Goal: Transaction & Acquisition: Purchase product/service

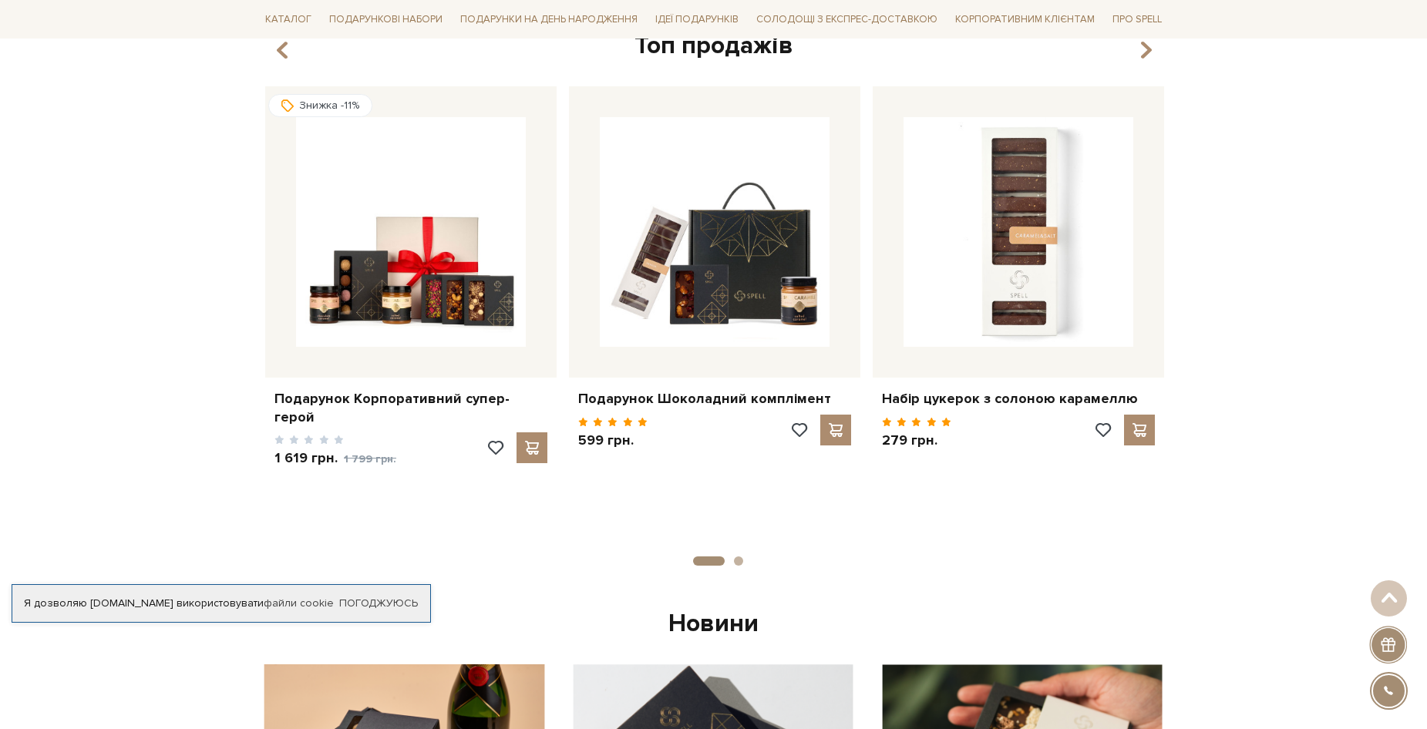
scroll to position [617, 0]
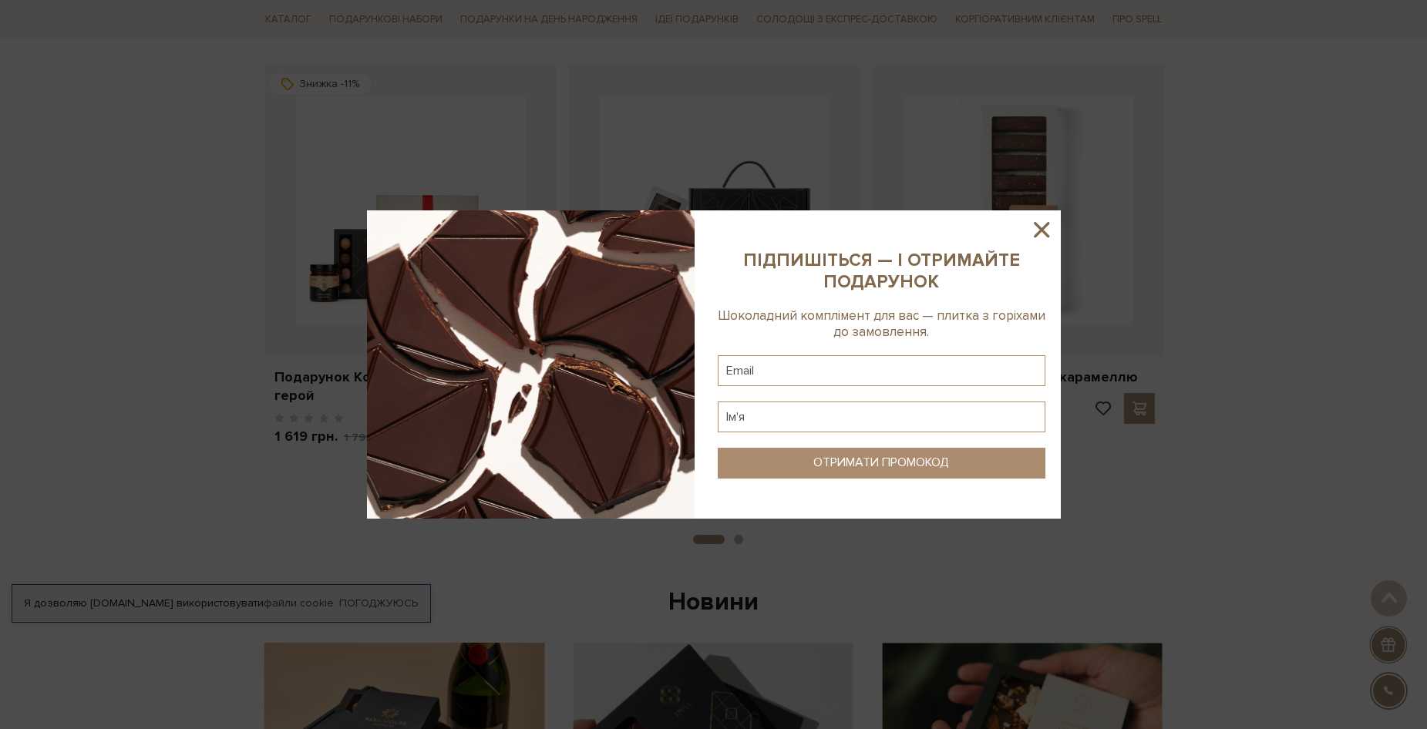
click at [1032, 224] on icon at bounding box center [1041, 230] width 26 height 26
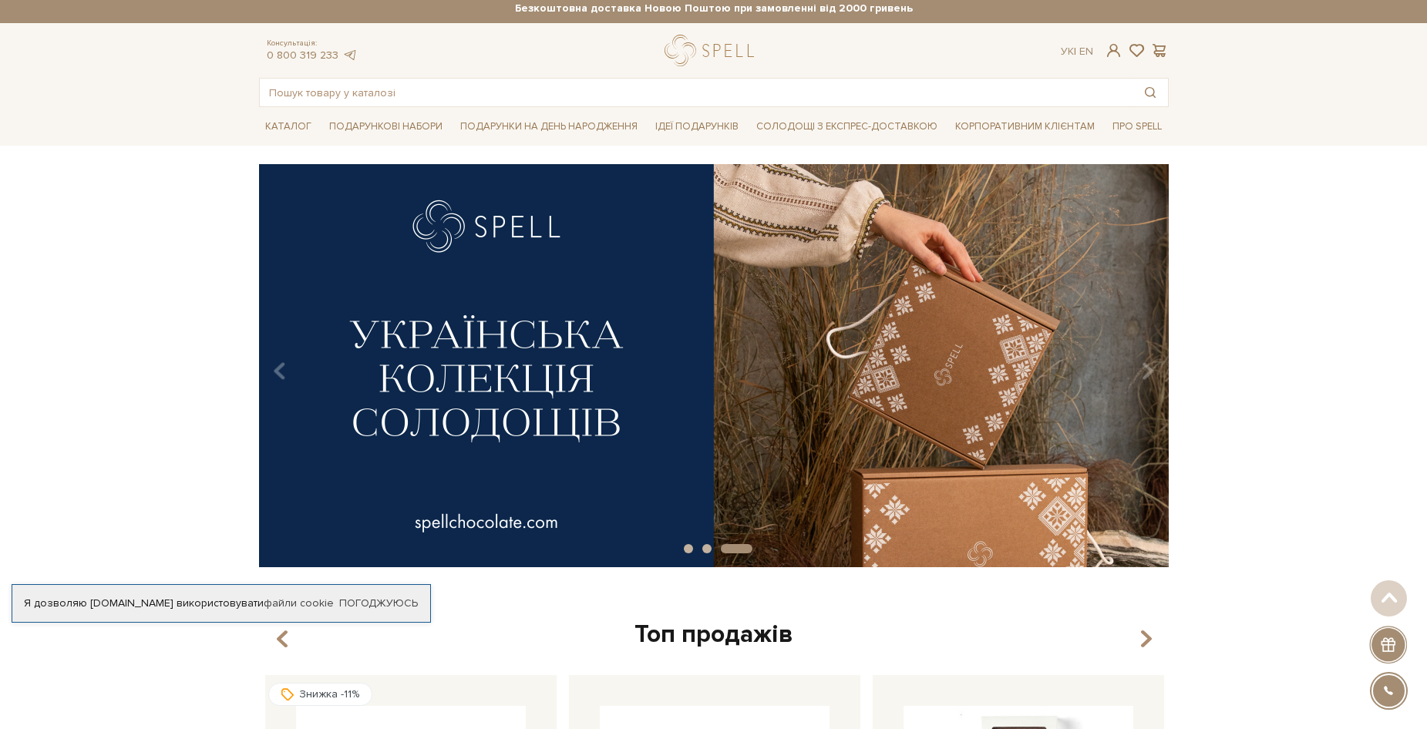
scroll to position [0, 0]
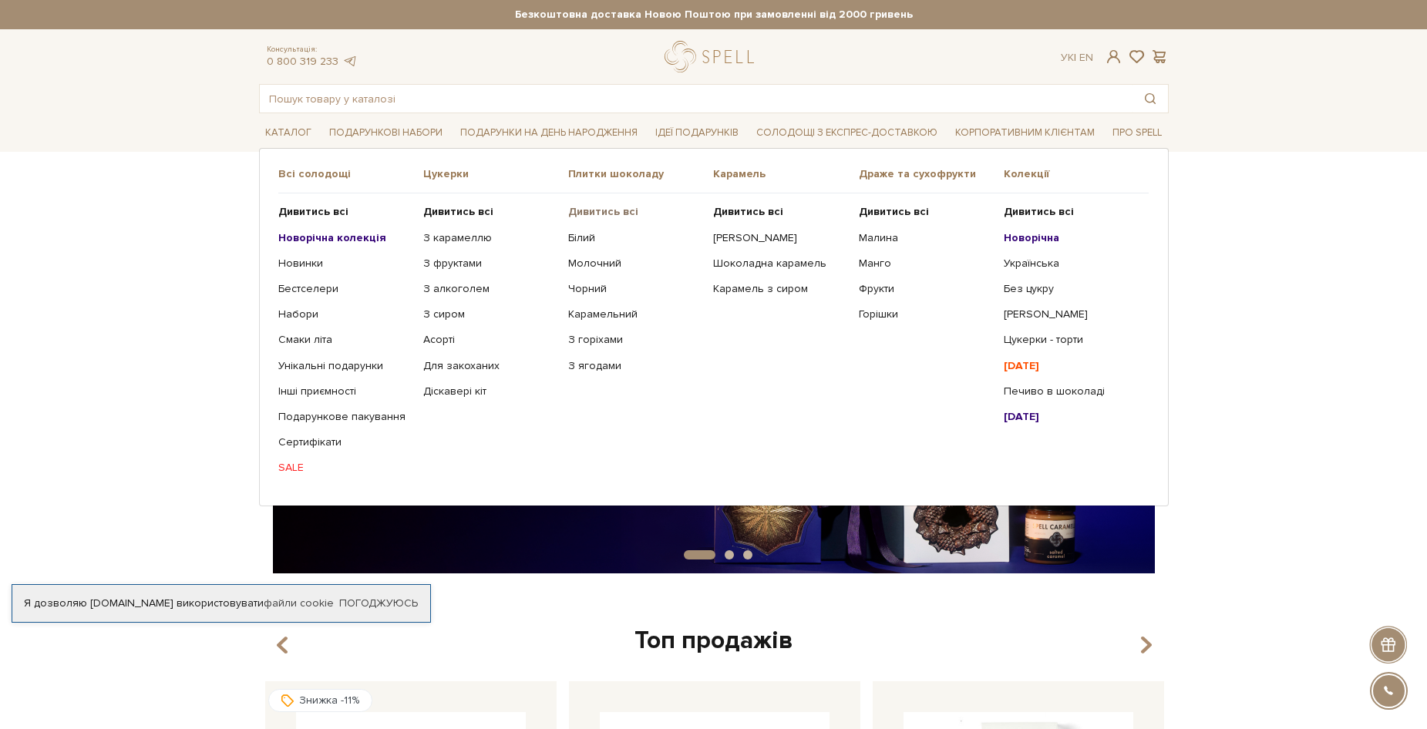
click at [624, 211] on b "Дивитись всі" at bounding box center [603, 211] width 70 height 13
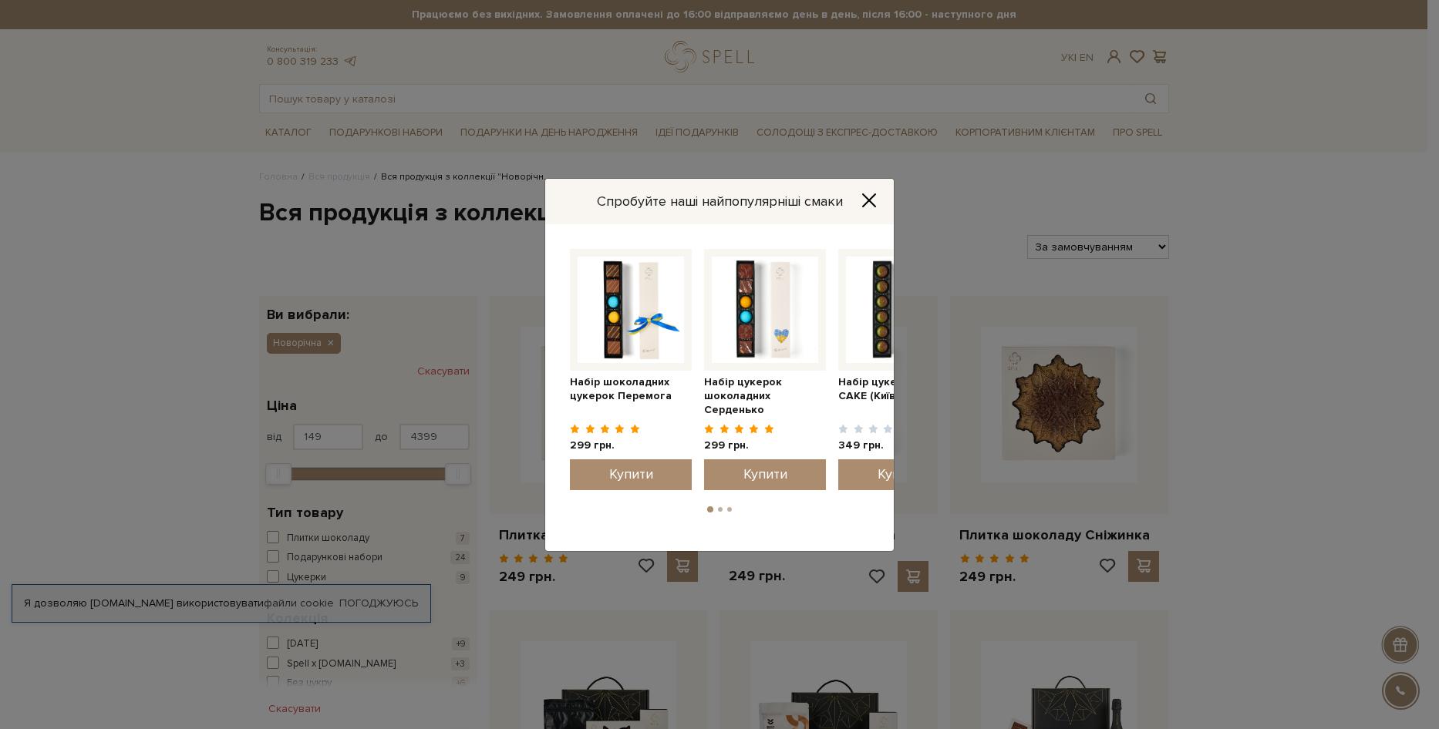
click at [867, 193] on icon "Close" at bounding box center [868, 200] width 15 height 15
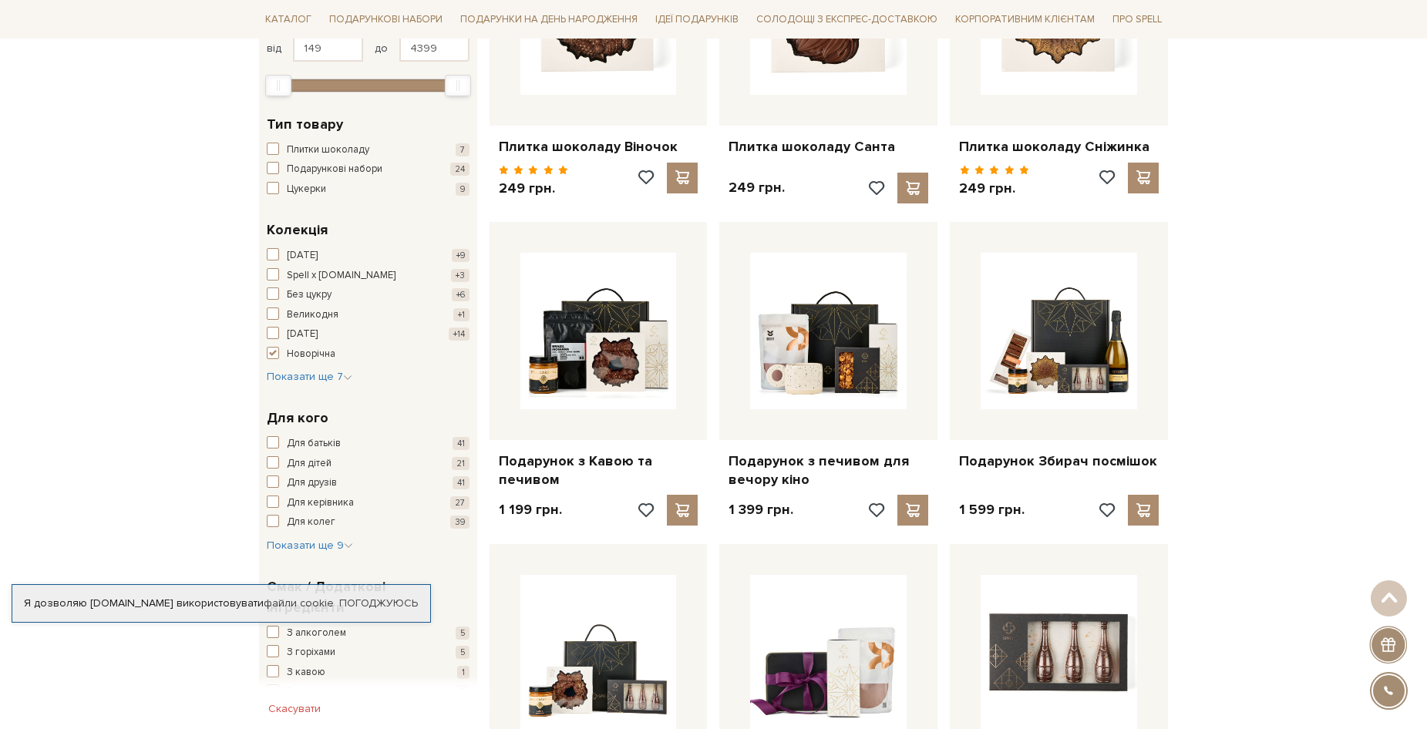
scroll to position [540, 0]
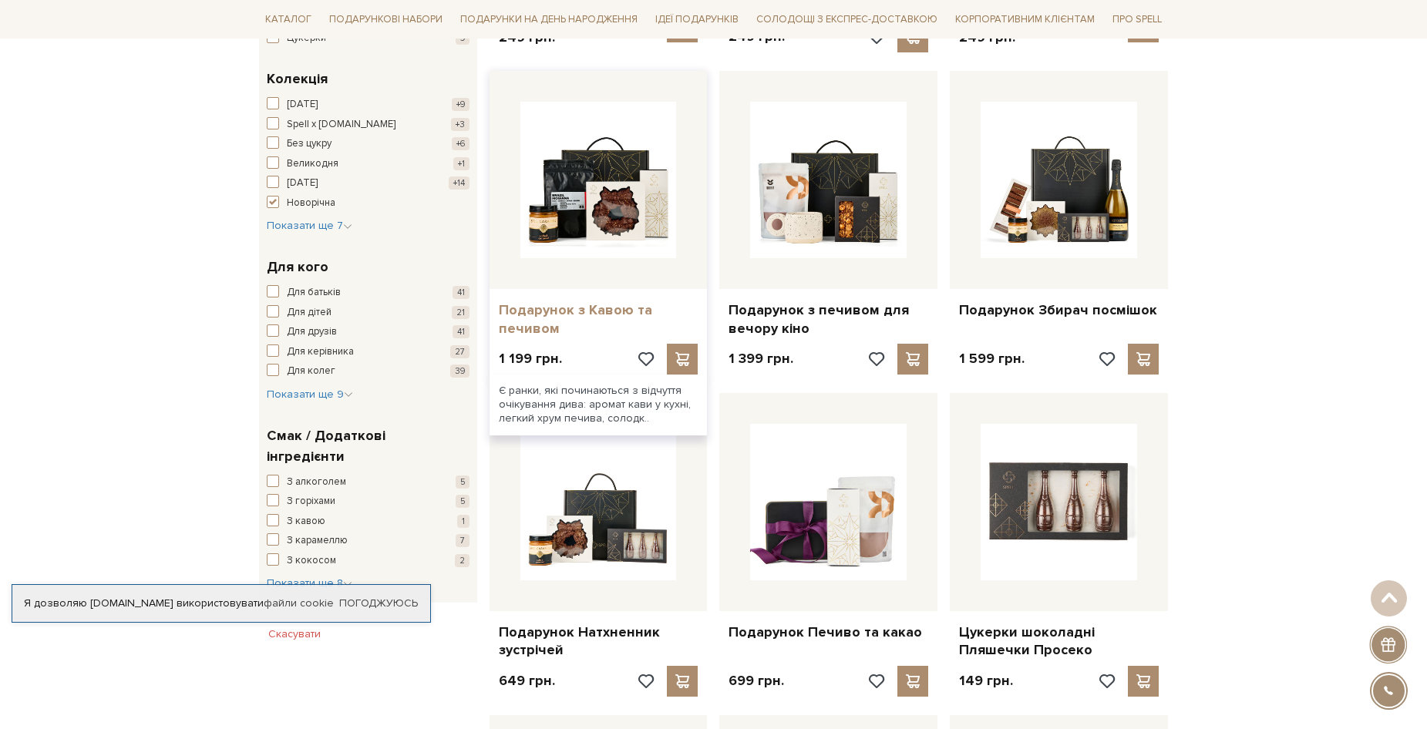
click at [567, 322] on link "Подарунок з Кавою та печивом" at bounding box center [599, 319] width 200 height 36
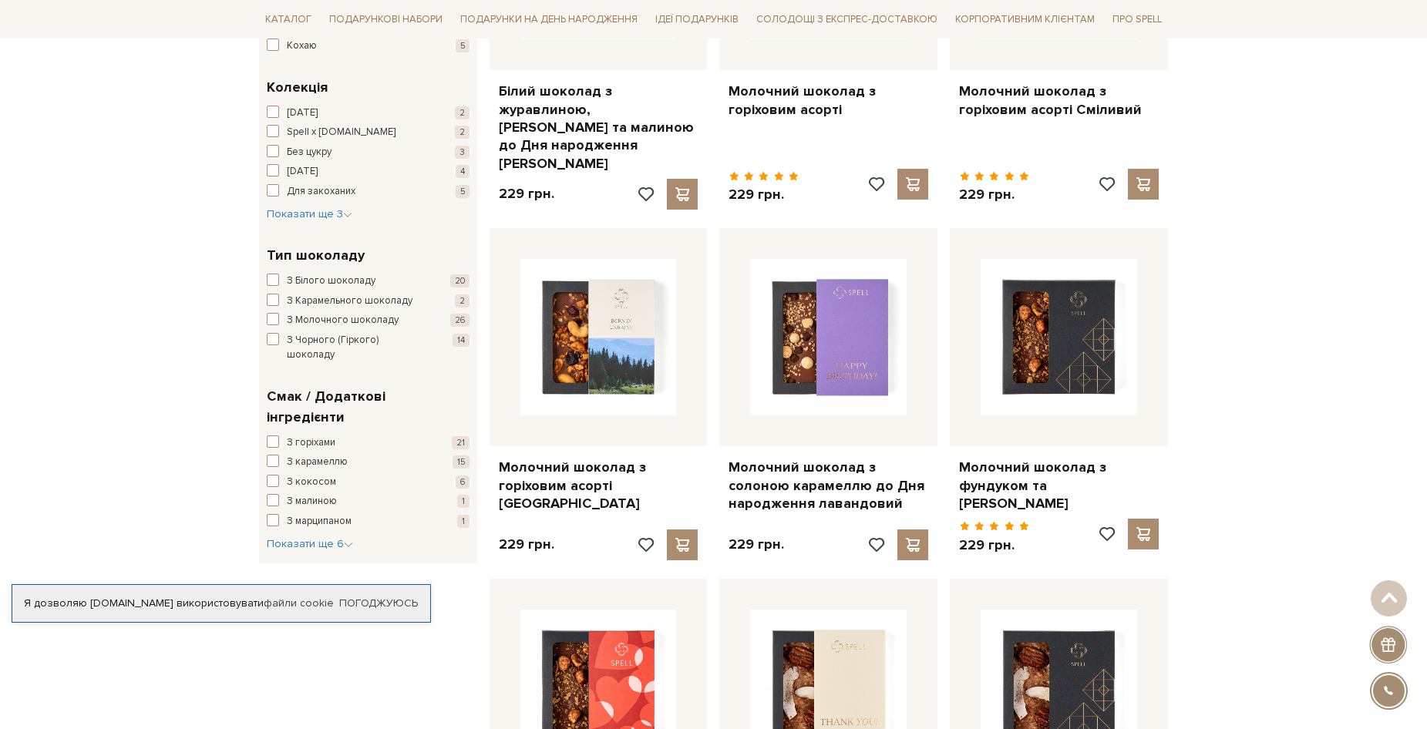
scroll to position [463, 0]
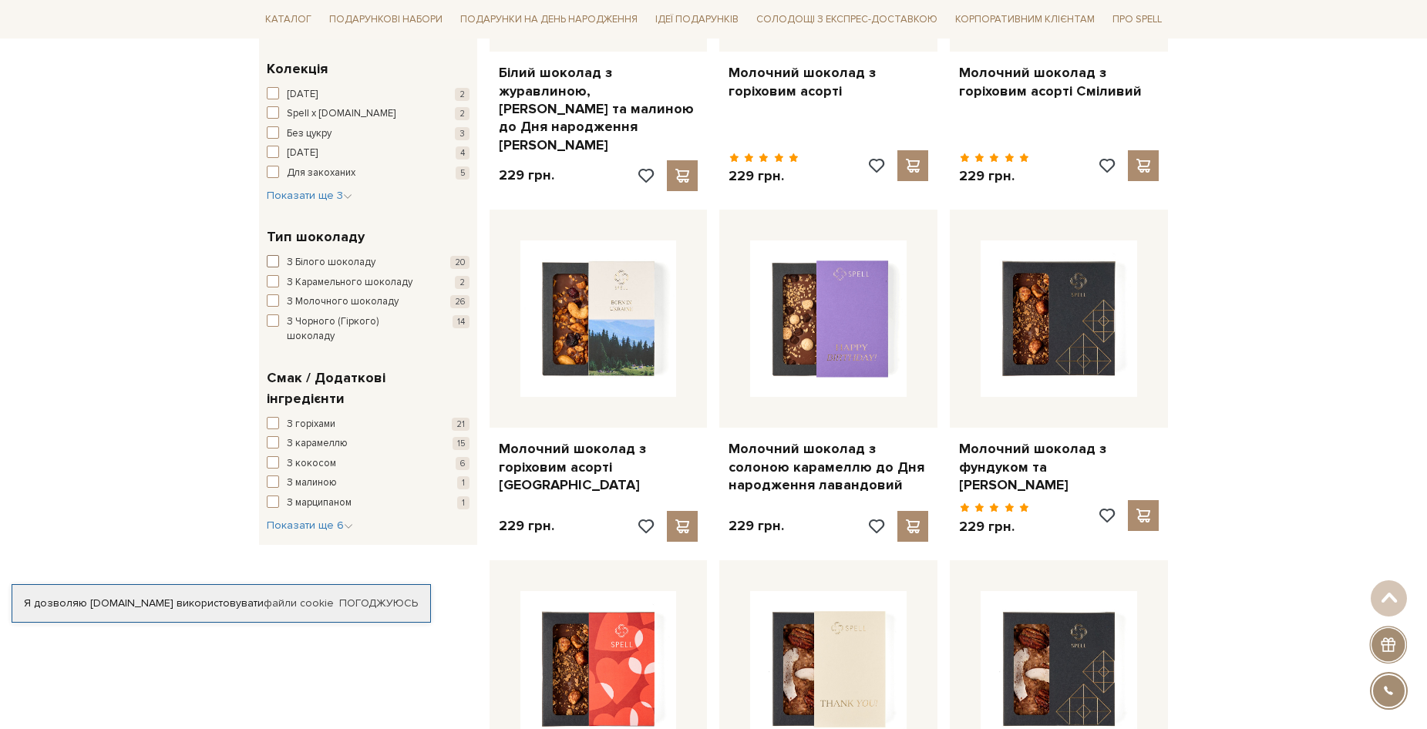
click at [278, 263] on span "button" at bounding box center [273, 261] width 12 height 12
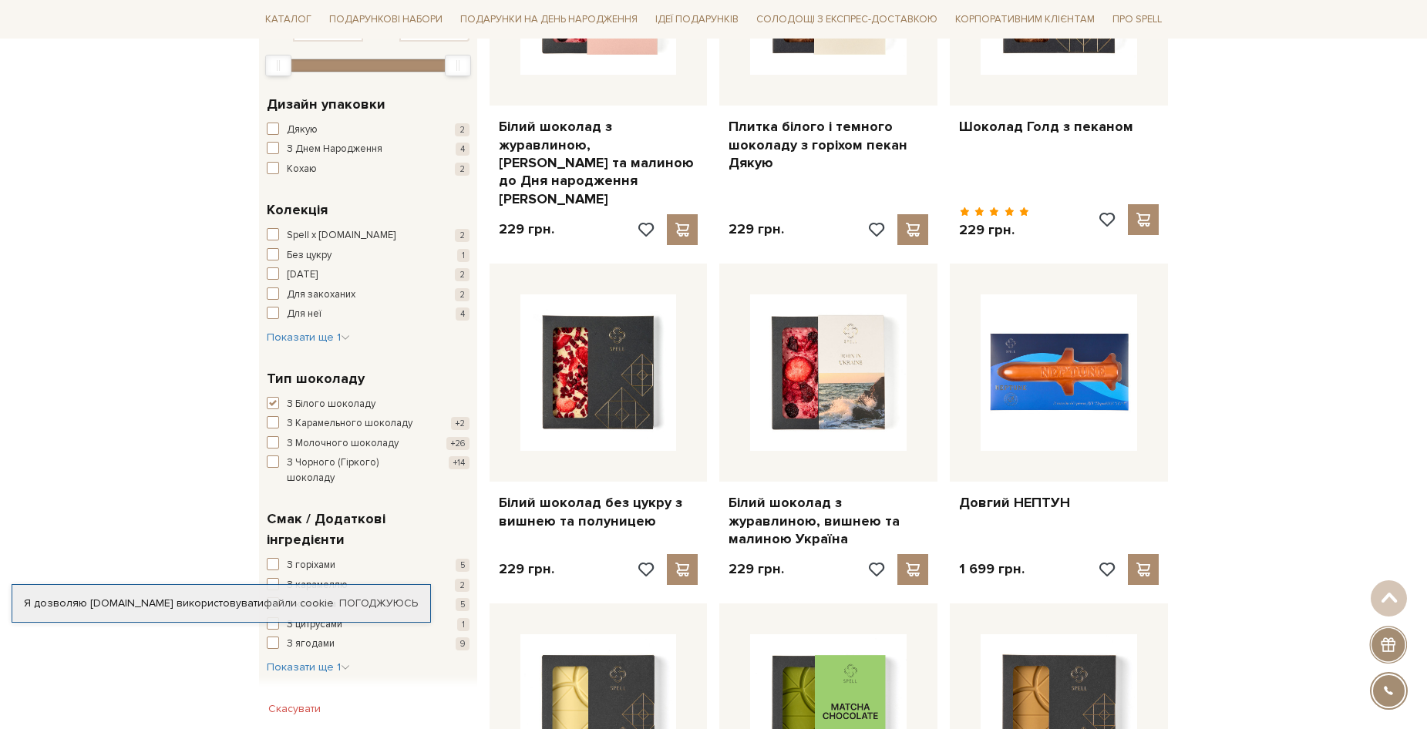
scroll to position [540, 0]
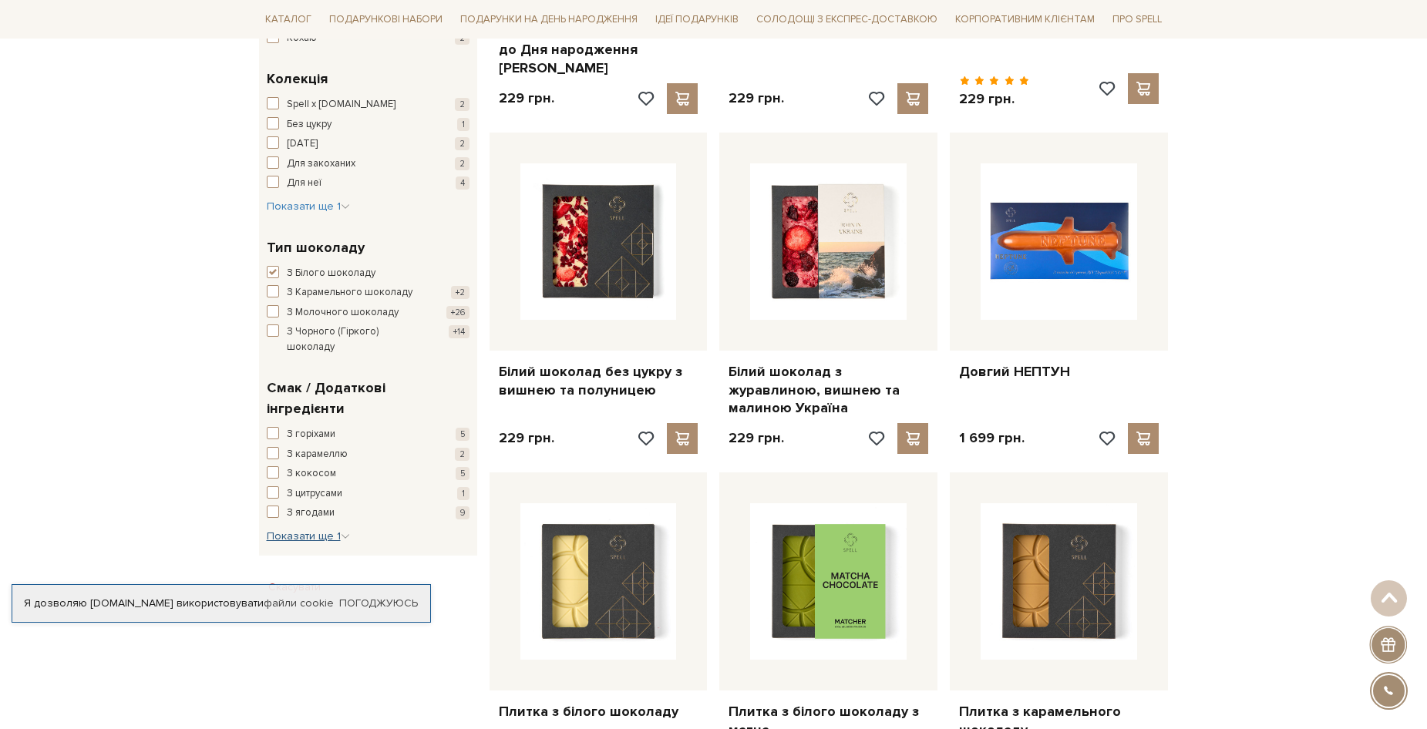
click at [304, 530] on span "Показати ще 1" at bounding box center [308, 536] width 83 height 13
click at [269, 506] on span "button" at bounding box center [273, 512] width 12 height 12
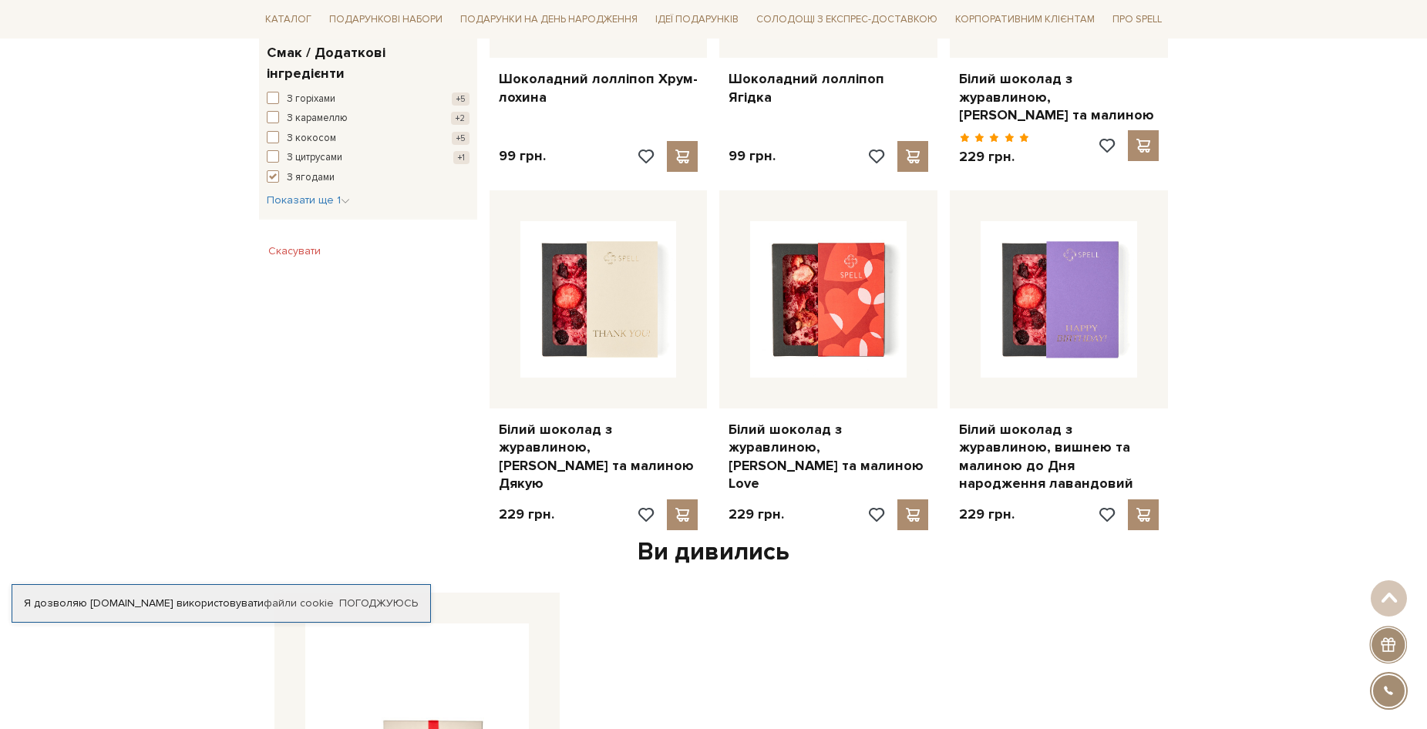
scroll to position [1002, 0]
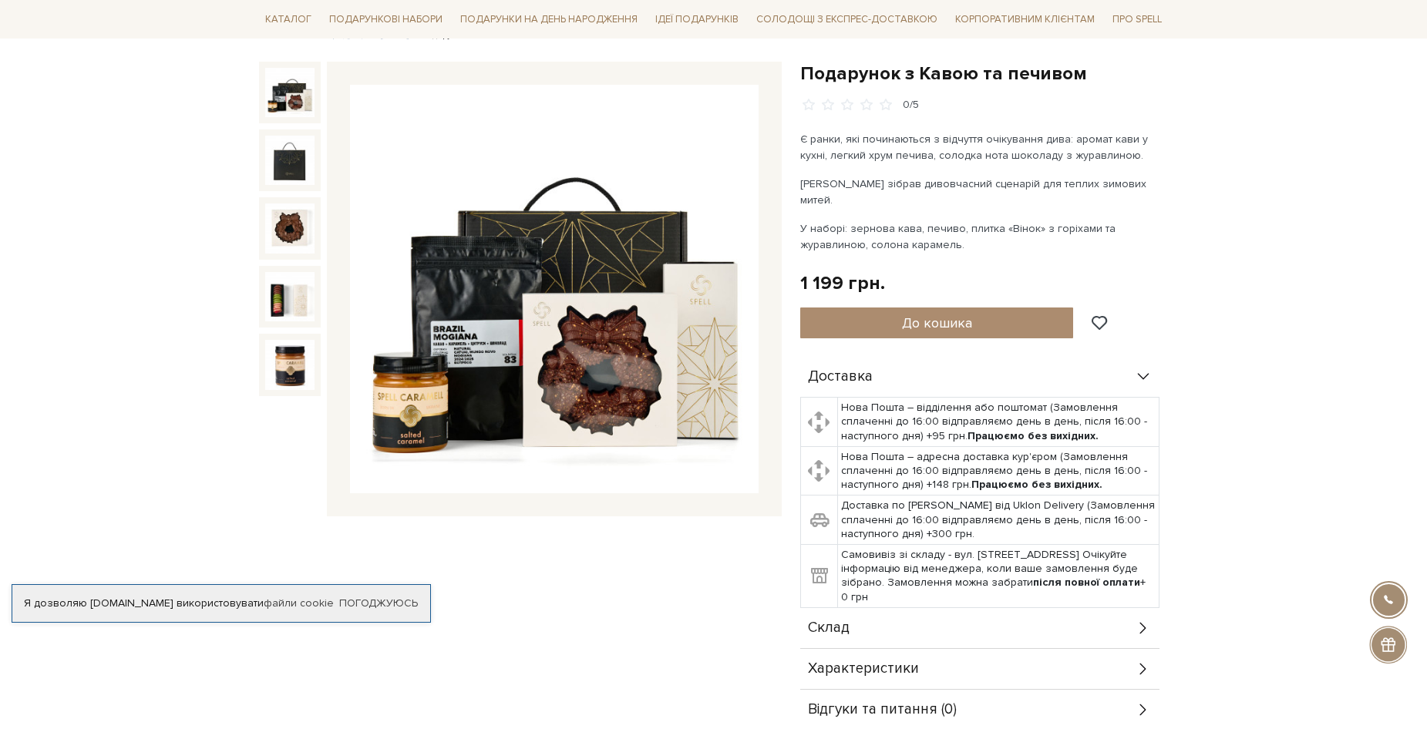
scroll to position [154, 0]
